Goal: Information Seeking & Learning: Check status

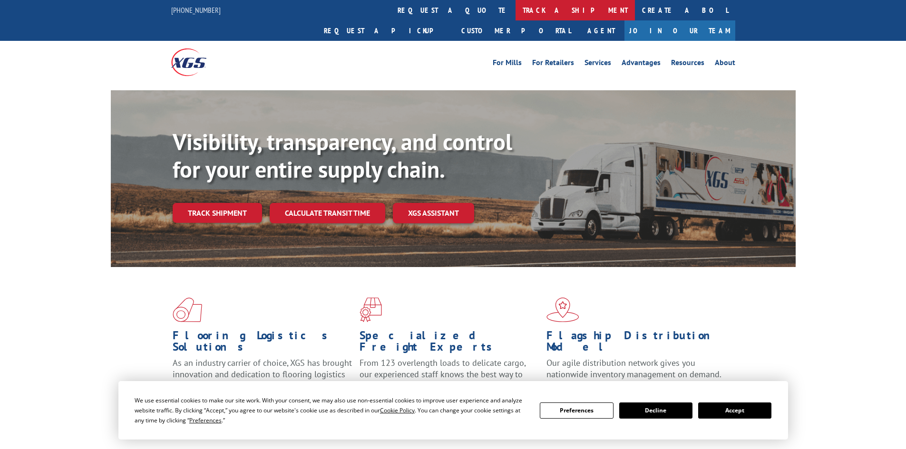
click at [515, 10] on link "track a shipment" at bounding box center [574, 10] width 119 height 20
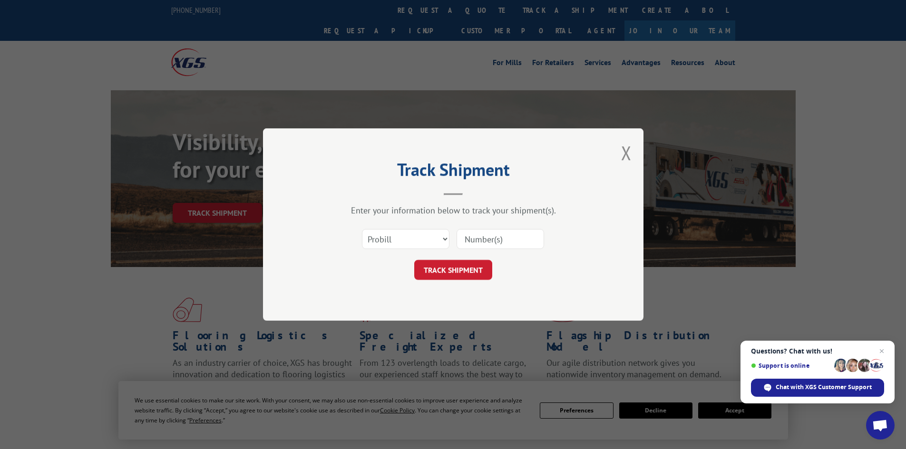
click at [504, 230] on input at bounding box center [499, 239] width 87 height 20
paste input "17228781"
type input "17228781"
click at [463, 267] on button "TRACK SHIPMENT" at bounding box center [453, 270] width 78 height 20
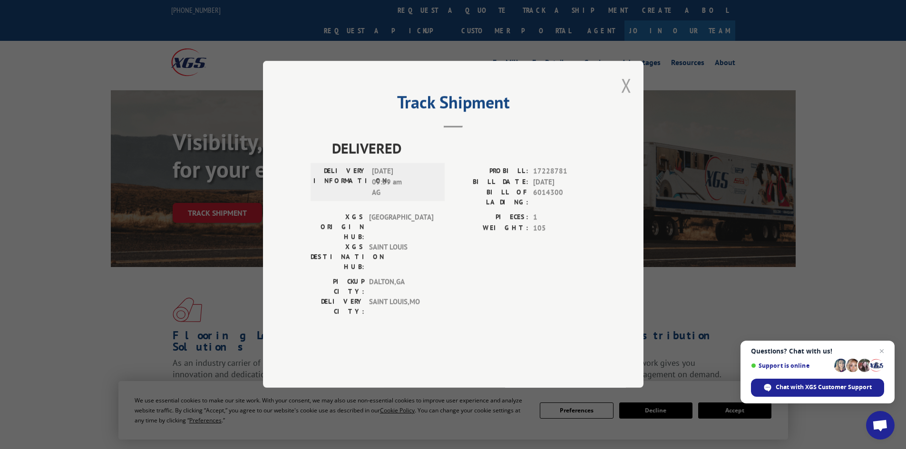
click at [630, 98] on button "Close modal" at bounding box center [626, 85] width 10 height 25
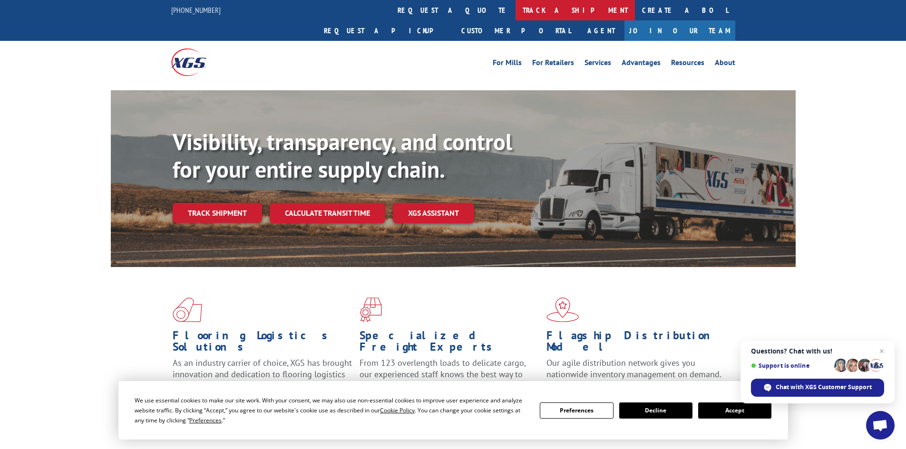
click at [515, 9] on link "track a shipment" at bounding box center [574, 10] width 119 height 20
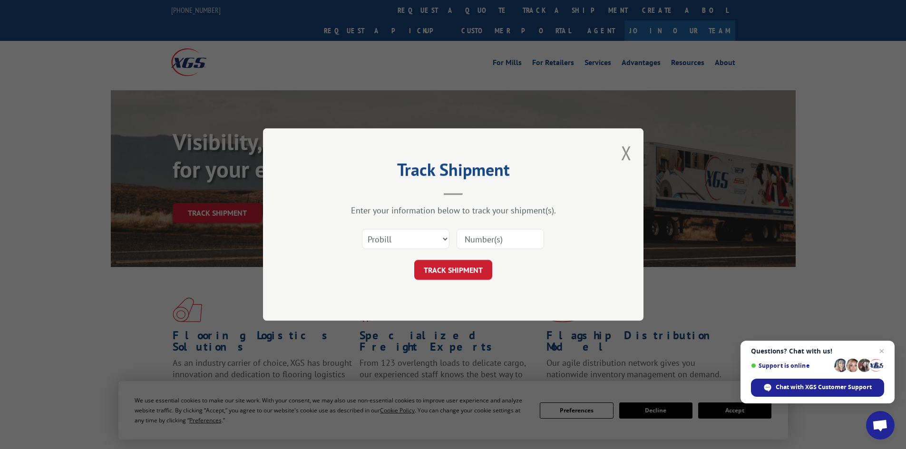
click at [499, 235] on input at bounding box center [499, 239] width 87 height 20
paste input "17470238"
type input "17470238"
click at [473, 262] on button "TRACK SHIPMENT" at bounding box center [453, 270] width 78 height 20
